Goal: Navigation & Orientation: Find specific page/section

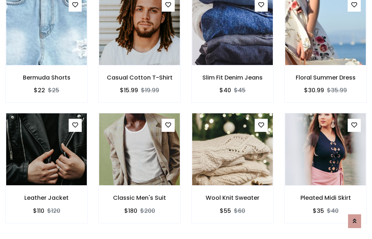
click at [186, 119] on div "Wool Knit Sweater $55 $60" at bounding box center [232, 173] width 93 height 120
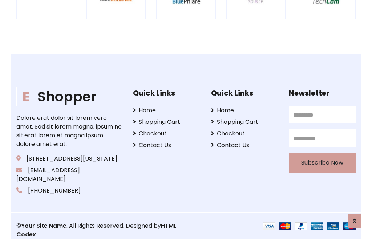
scroll to position [1381, 0]
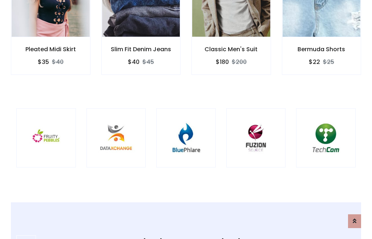
click at [186, 119] on img at bounding box center [185, 137] width 41 height 41
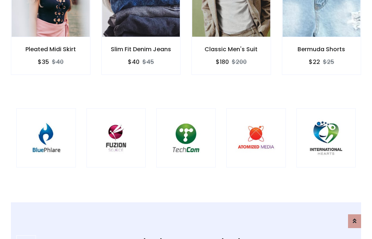
click at [186, 119] on img at bounding box center [185, 137] width 41 height 41
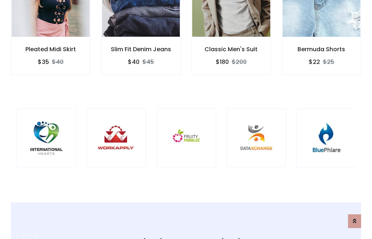
click at [186, 119] on img at bounding box center [185, 137] width 41 height 41
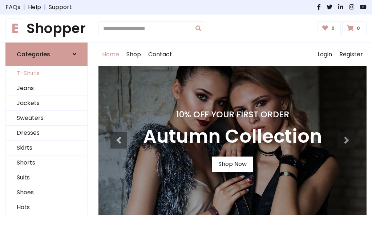
click at [46, 73] on link "T-Shirts" at bounding box center [46, 73] width 81 height 15
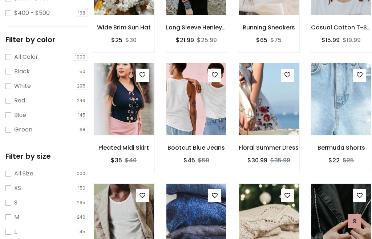
scroll to position [37, 0]
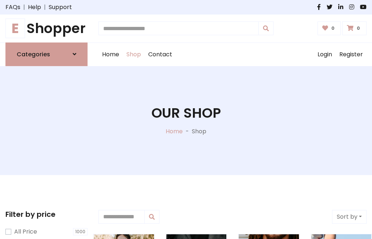
click at [46, 28] on h1 "E Shopper" at bounding box center [46, 28] width 82 height 16
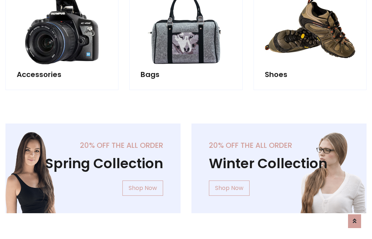
scroll to position [705, 0]
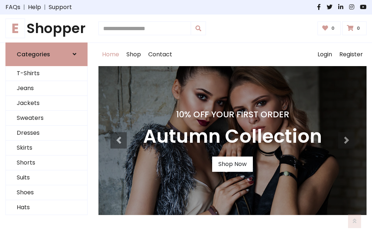
scroll to position [238, 0]
